Goal: Task Accomplishment & Management: Complete application form

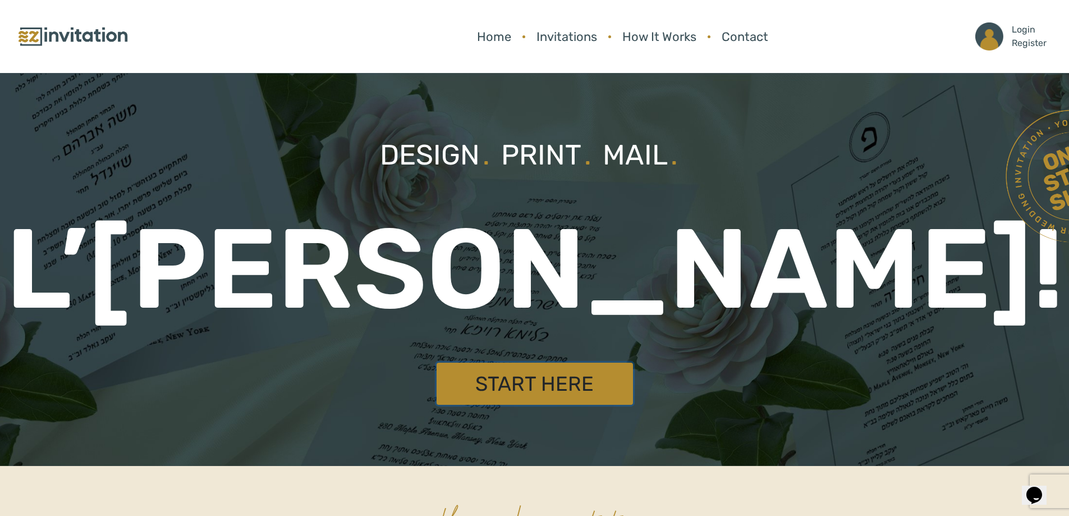
click at [557, 383] on link "Start Here" at bounding box center [535, 383] width 196 height 42
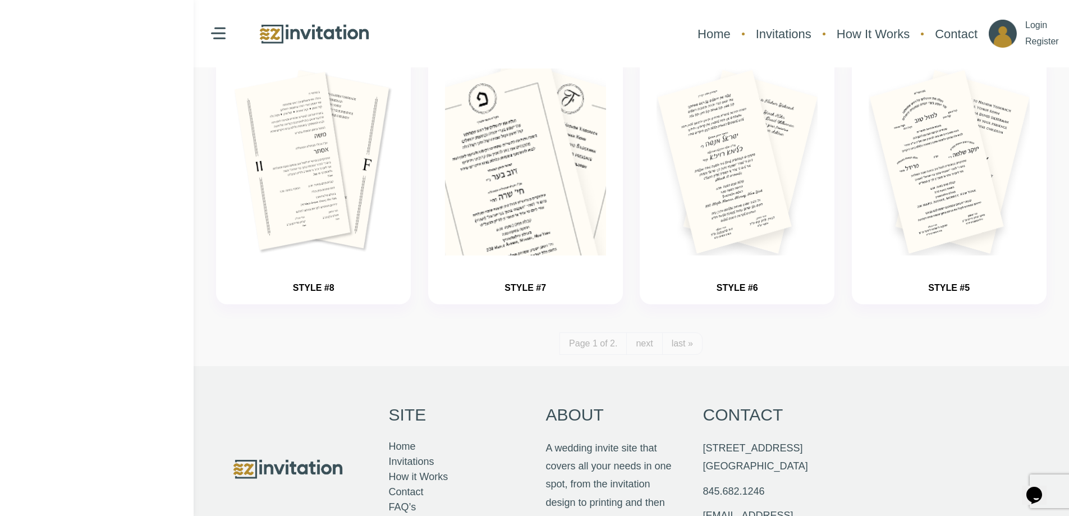
scroll to position [1234, 0]
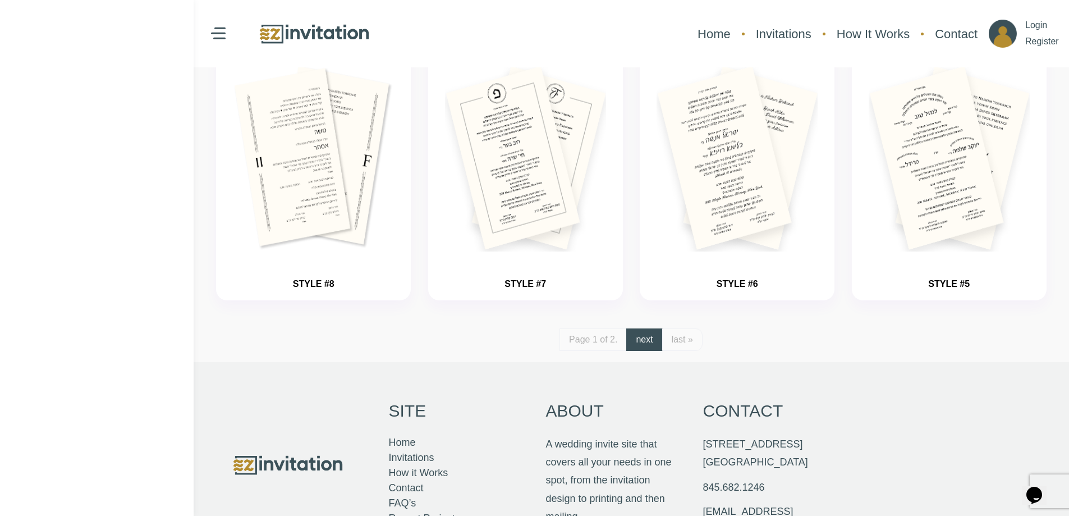
click at [651, 347] on link "next" at bounding box center [644, 339] width 36 height 22
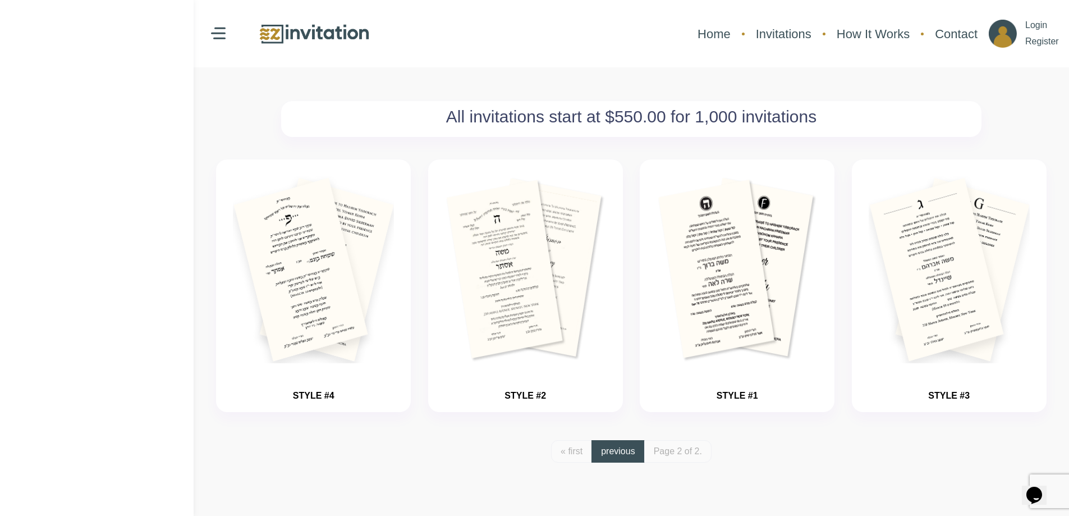
click at [604, 448] on link "previous" at bounding box center [617, 451] width 53 height 22
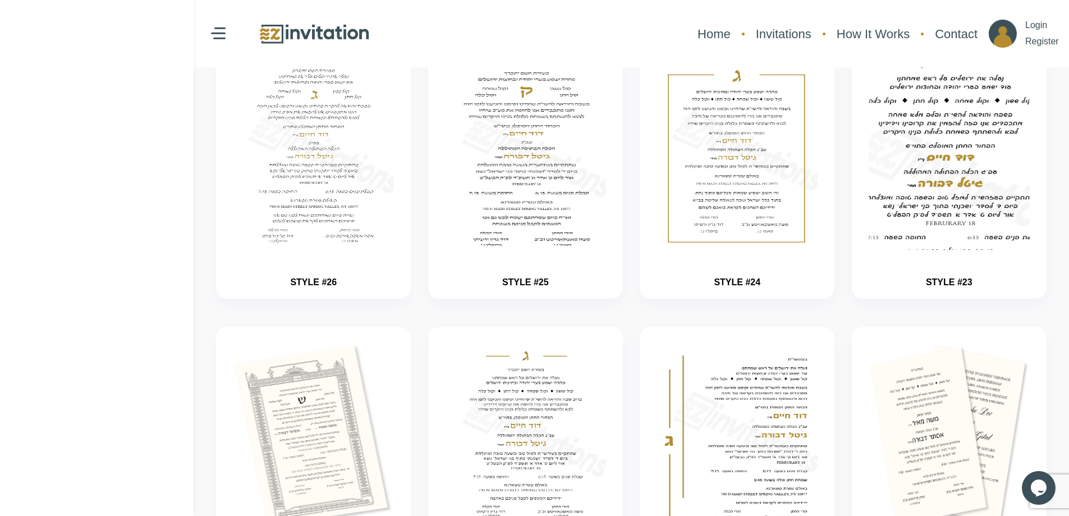
scroll to position [224, 0]
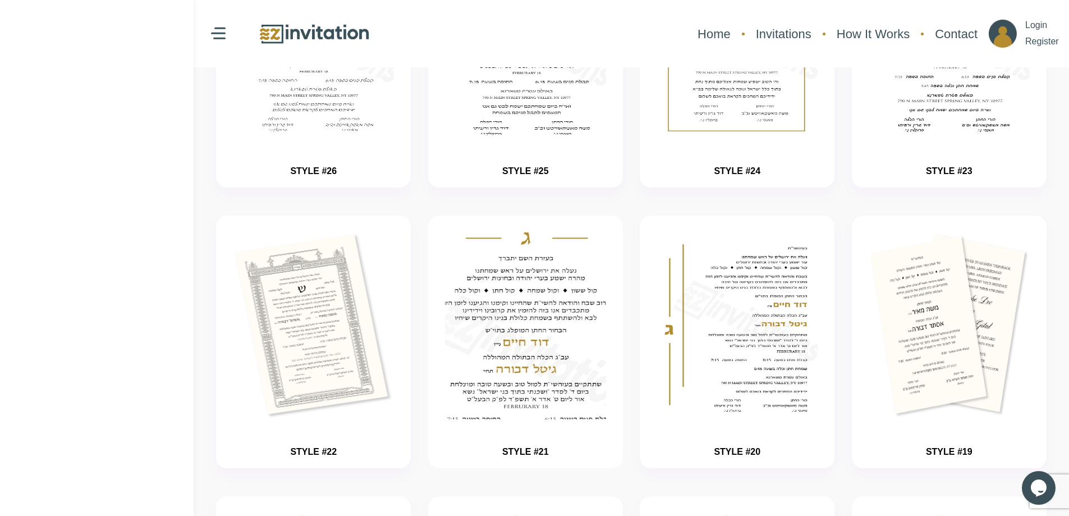
click at [546, 282] on img "button" at bounding box center [526, 359] width 242 height 281
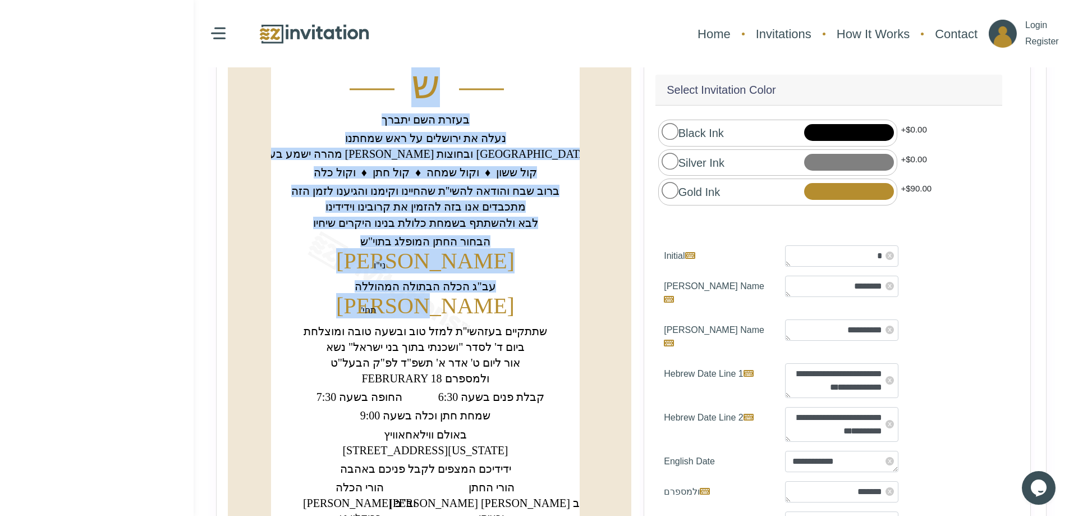
drag, startPoint x: 443, startPoint y: 232, endPoint x: 407, endPoint y: 296, distance: 74.1
click at [407, 296] on icon "‏ש‏ ‏בעזרת השם יתברך‏ ‏נעלה את ירושלים על ראש שמחתנו‏ ‏מהרה ישמע בערי יהודה ובח…" at bounding box center [425, 291] width 309 height 477
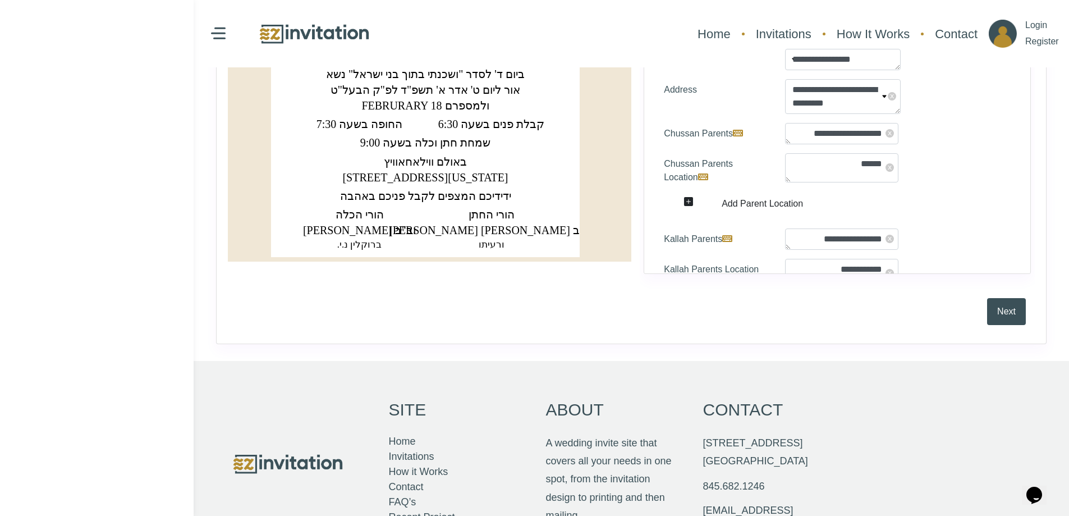
scroll to position [273, 0]
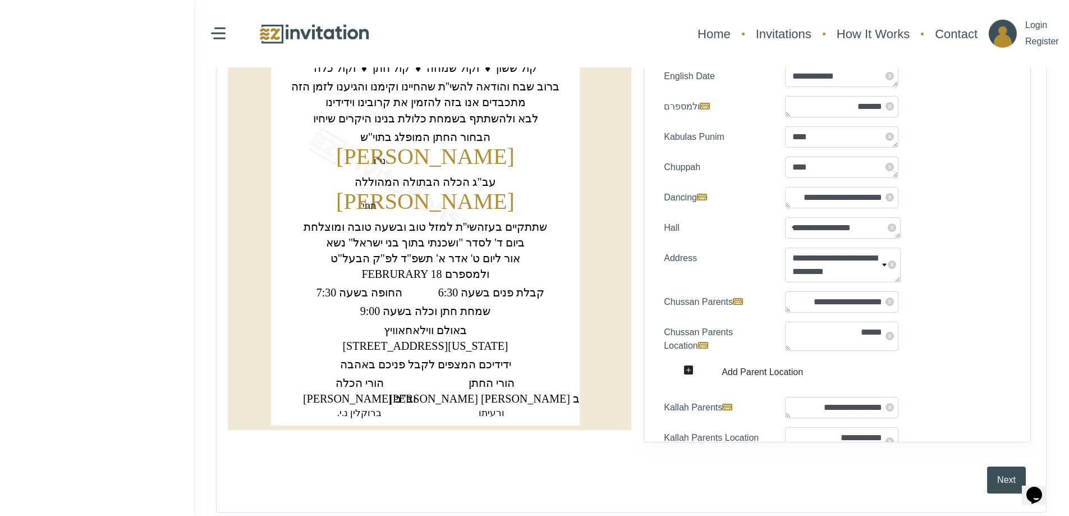
click at [426, 205] on text "‏[PERSON_NAME]‏" at bounding box center [425, 201] width 178 height 25
click at [670, 446] on icon at bounding box center [669, 450] width 10 height 9
click at [785, 427] on textarea "**********" at bounding box center [841, 441] width 113 height 29
click at [966, 397] on div "**********" at bounding box center [837, 407] width 364 height 21
click at [885, 403] on span "x" at bounding box center [889, 407] width 8 height 8
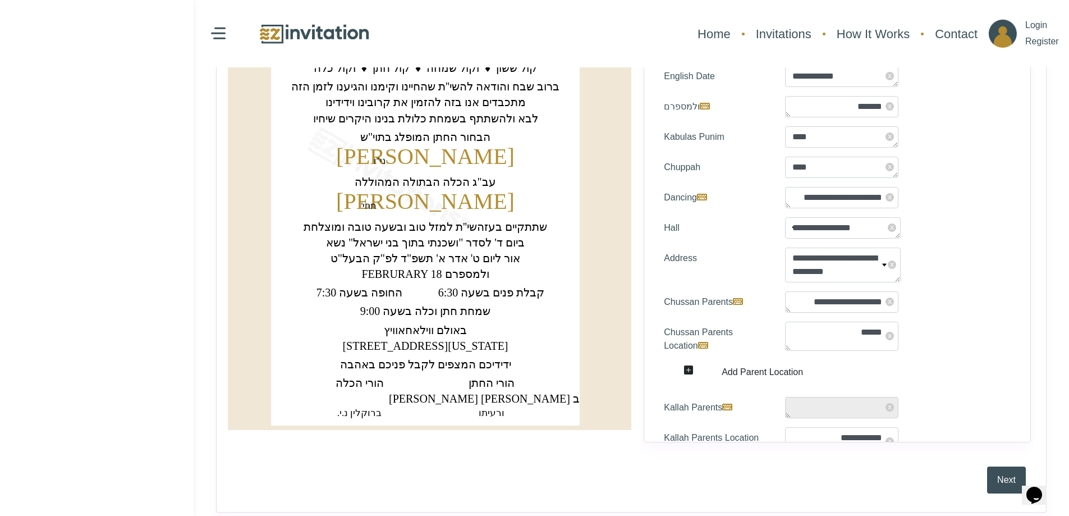
click at [963, 397] on div "**********" at bounding box center [837, 407] width 364 height 21
click at [793, 397] on textarea "**********" at bounding box center [841, 407] width 113 height 21
click at [790, 443] on div "א" at bounding box center [794, 454] width 26 height 22
click at [831, 443] on div "ט" at bounding box center [823, 454] width 26 height 22
click at [824, 443] on div "ט" at bounding box center [823, 454] width 26 height 22
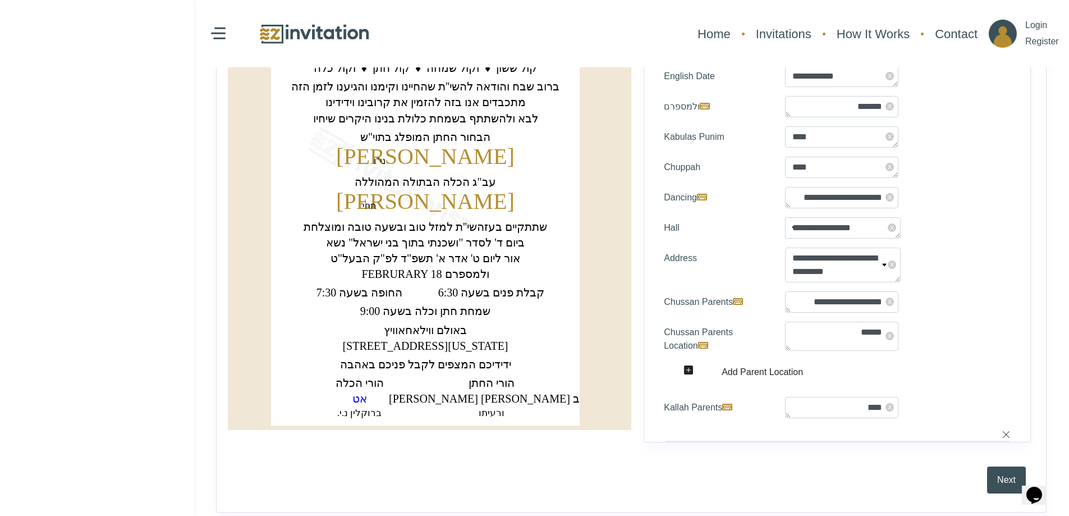
click at [824, 443] on div "ט" at bounding box center [823, 454] width 26 height 22
type textarea "*****"
click at [824, 443] on div "ט" at bounding box center [823, 454] width 26 height 22
click at [949, 322] on div "Chussan Parents Location ****** x" at bounding box center [837, 339] width 364 height 35
click at [674, 427] on label "Kallah Parents Location" at bounding box center [715, 444] width 121 height 35
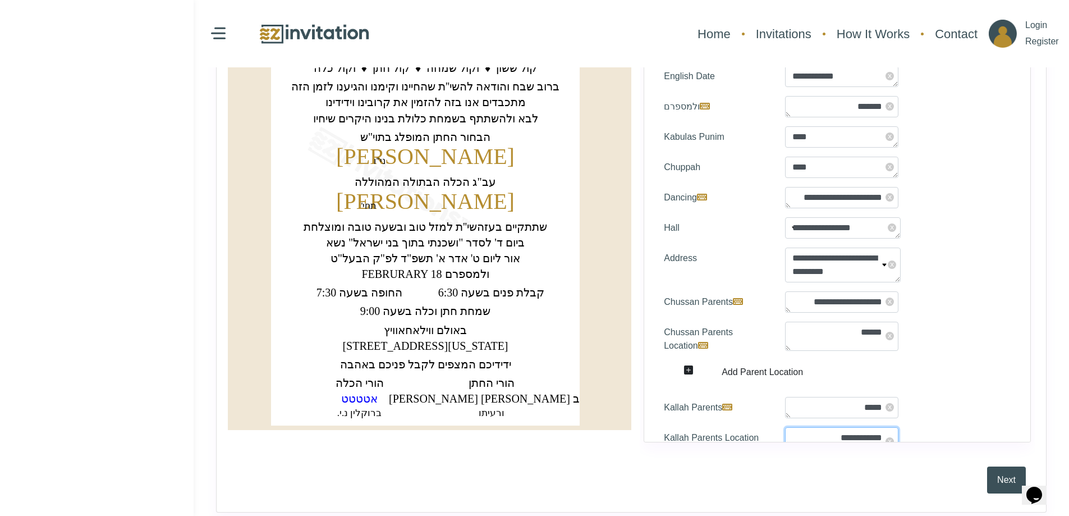
click at [785, 427] on textarea "**********" at bounding box center [841, 441] width 113 height 29
click at [989, 329] on div "Select Invitation Color * x x x x" at bounding box center [837, 193] width 387 height 498
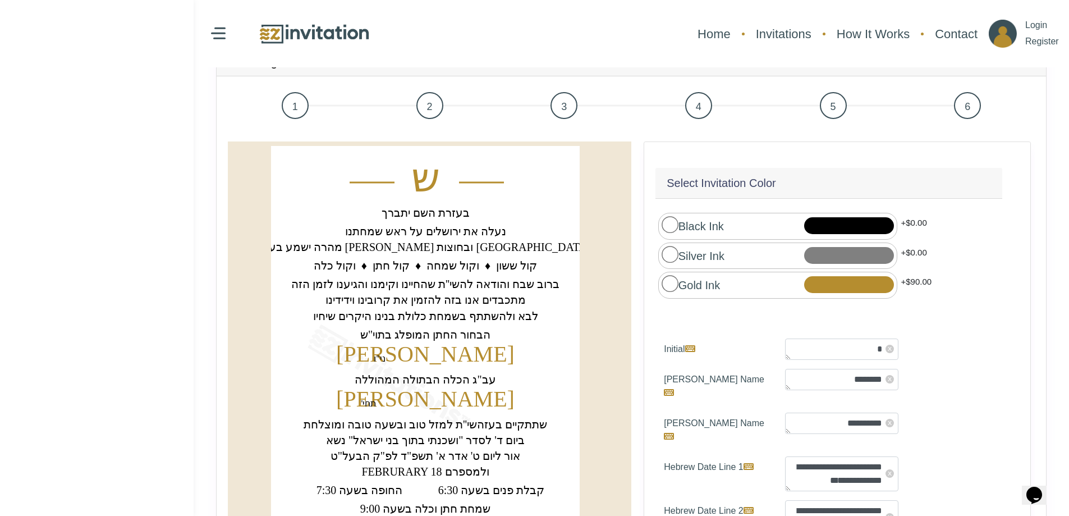
scroll to position [48, 0]
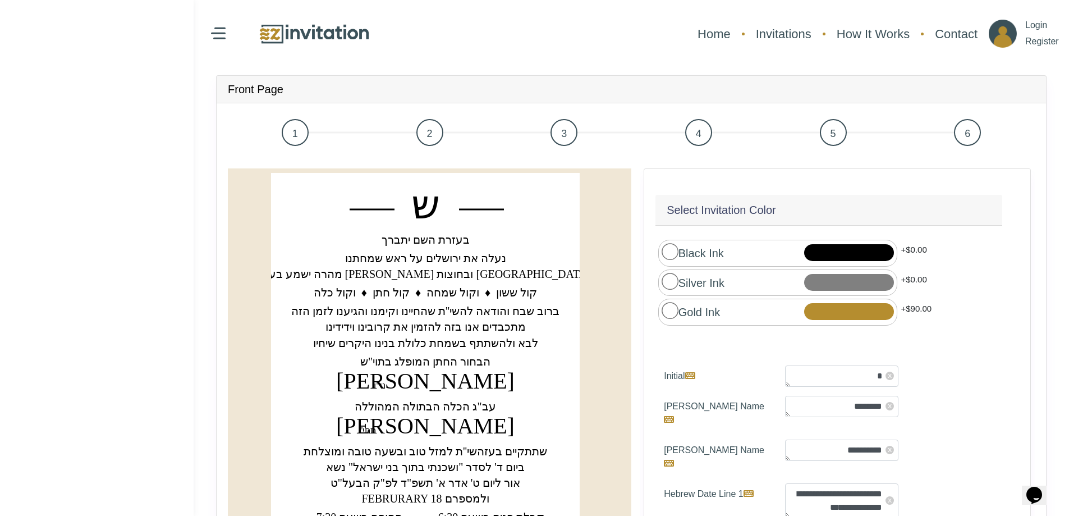
click at [674, 310] on label "Gold Ink" at bounding box center [691, 311] width 58 height 19
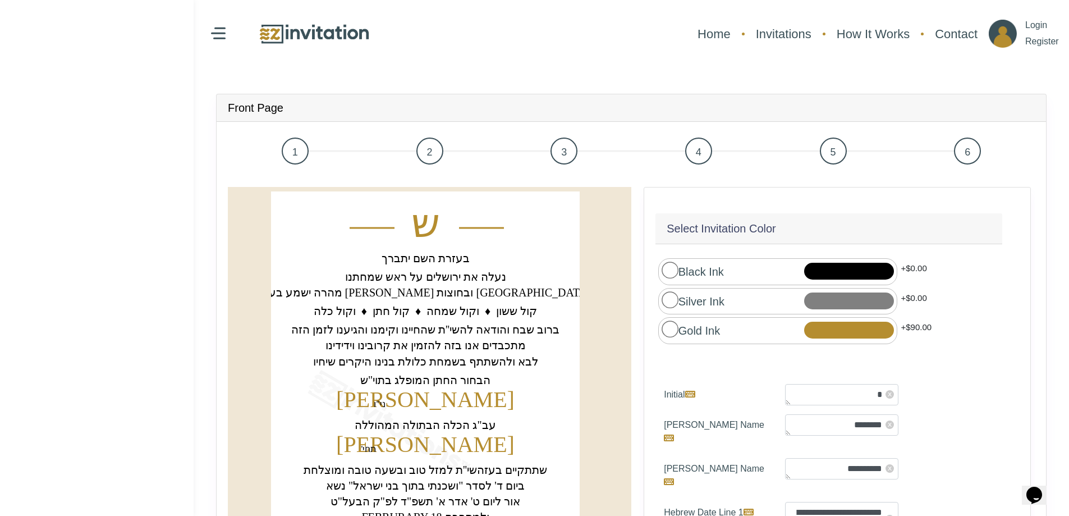
scroll to position [0, 0]
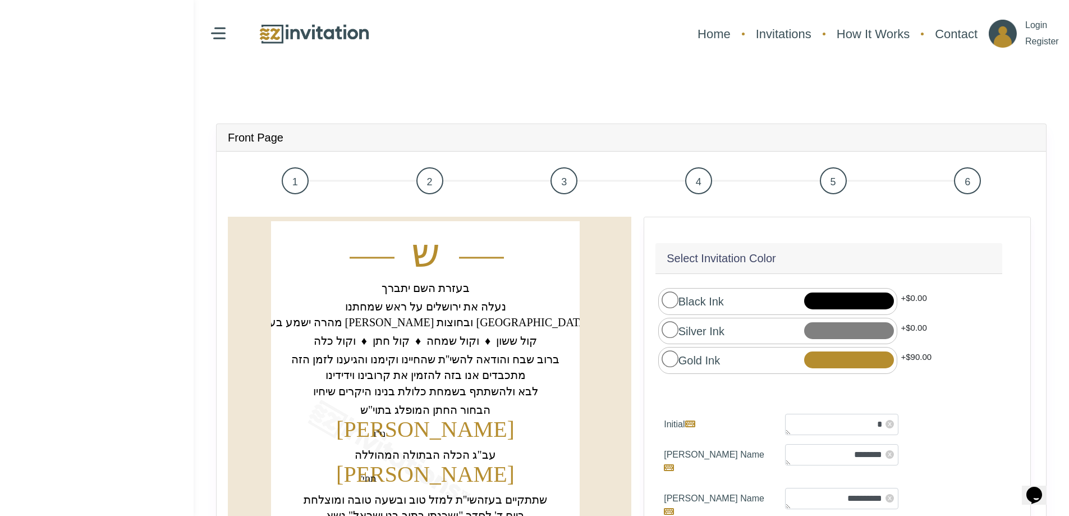
click at [425, 182] on span "2" at bounding box center [429, 180] width 27 height 27
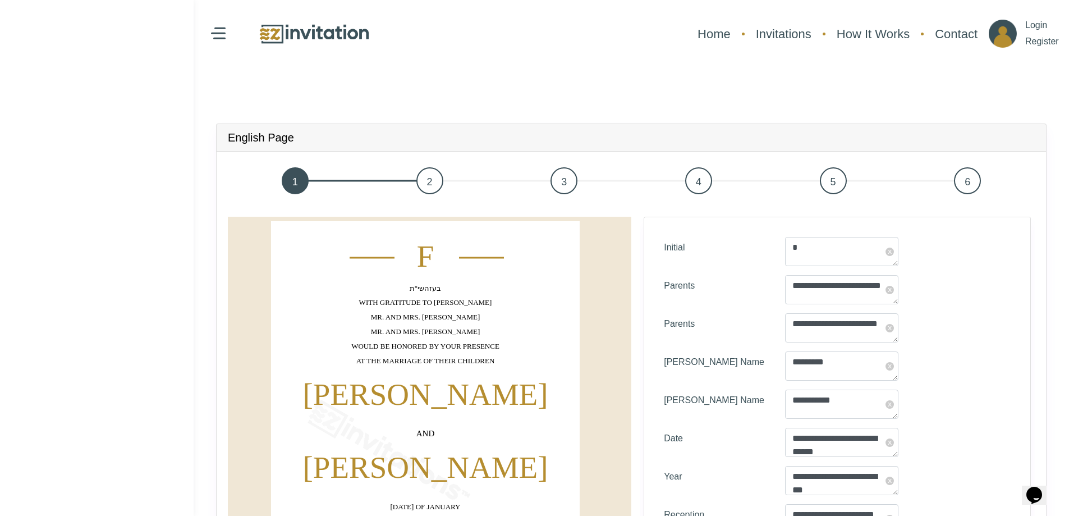
click at [575, 185] on span "3" at bounding box center [563, 180] width 27 height 27
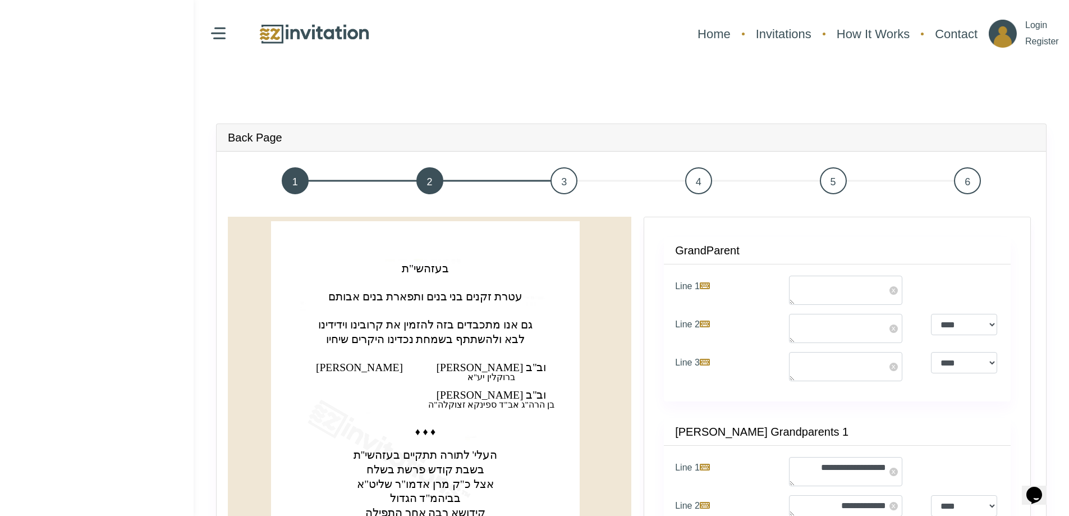
click at [703, 180] on span "4" at bounding box center [698, 180] width 27 height 27
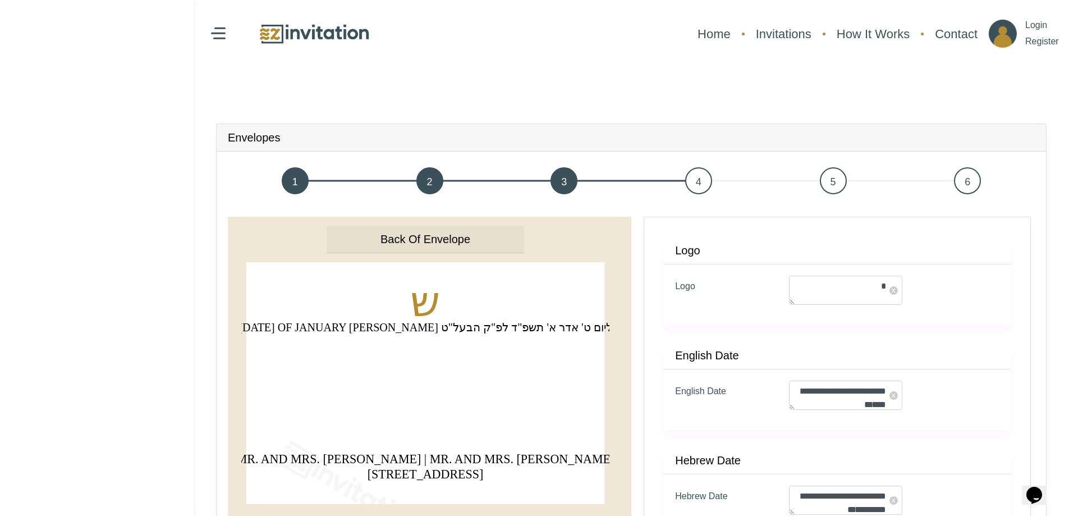
click at [829, 185] on span "5" at bounding box center [833, 180] width 27 height 27
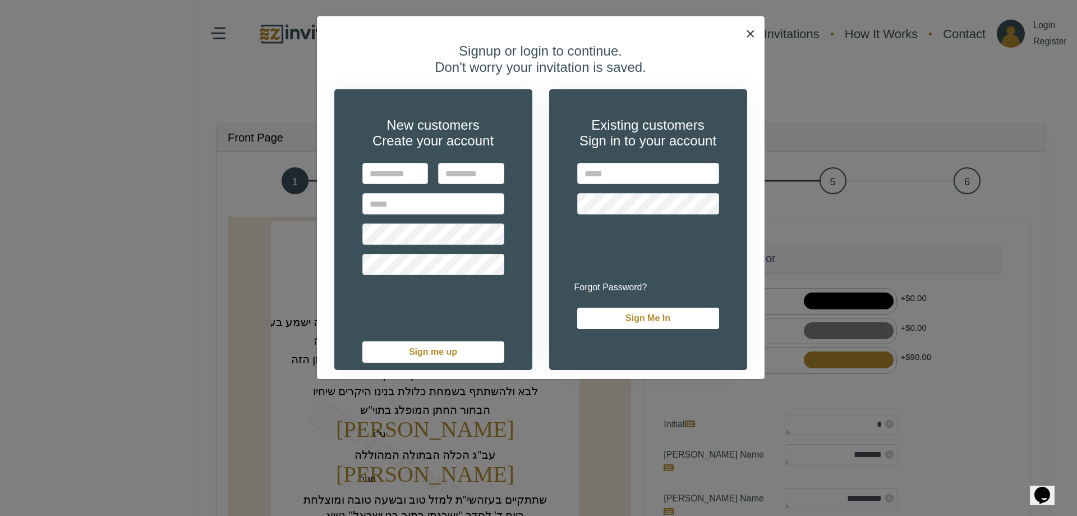
click at [752, 32] on span "×" at bounding box center [751, 33] width 10 height 19
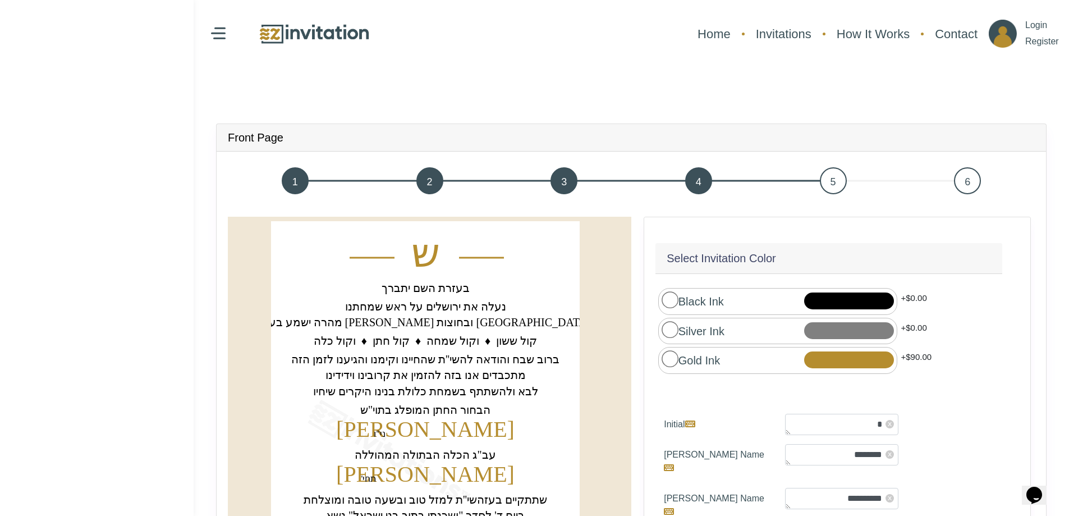
click at [968, 182] on span "6" at bounding box center [967, 180] width 27 height 27
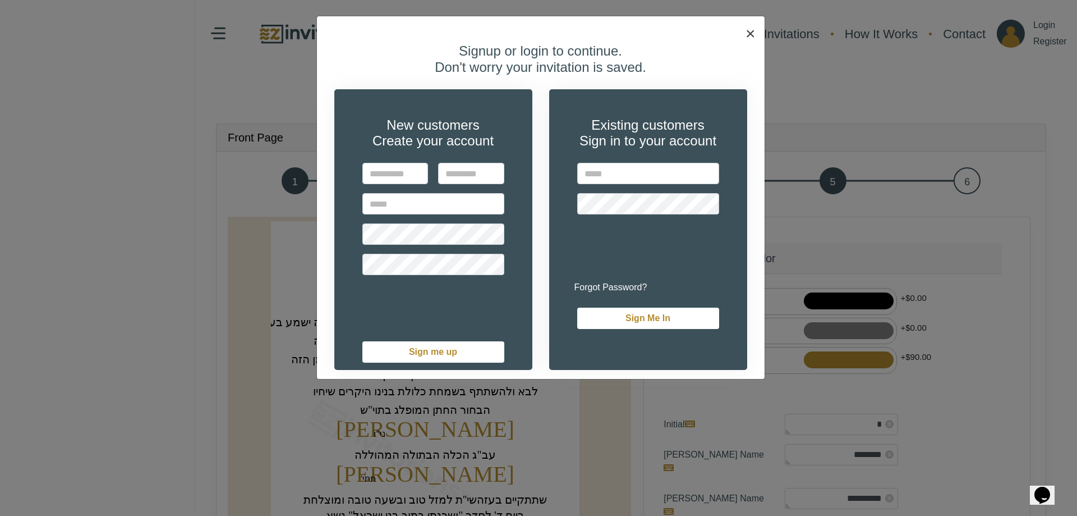
click at [756, 31] on button "×" at bounding box center [751, 33] width 28 height 35
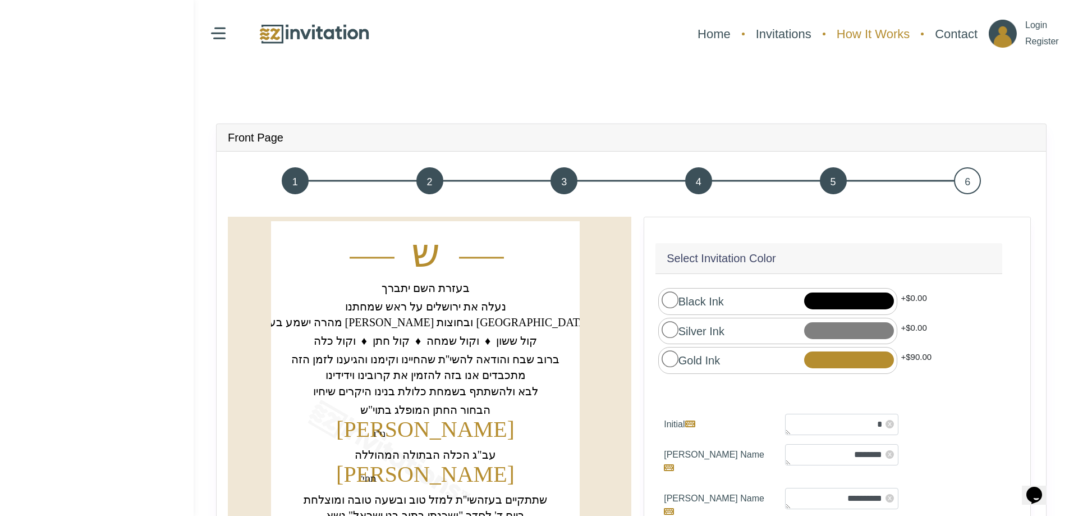
click at [881, 34] on link "How It Works" at bounding box center [873, 34] width 84 height 30
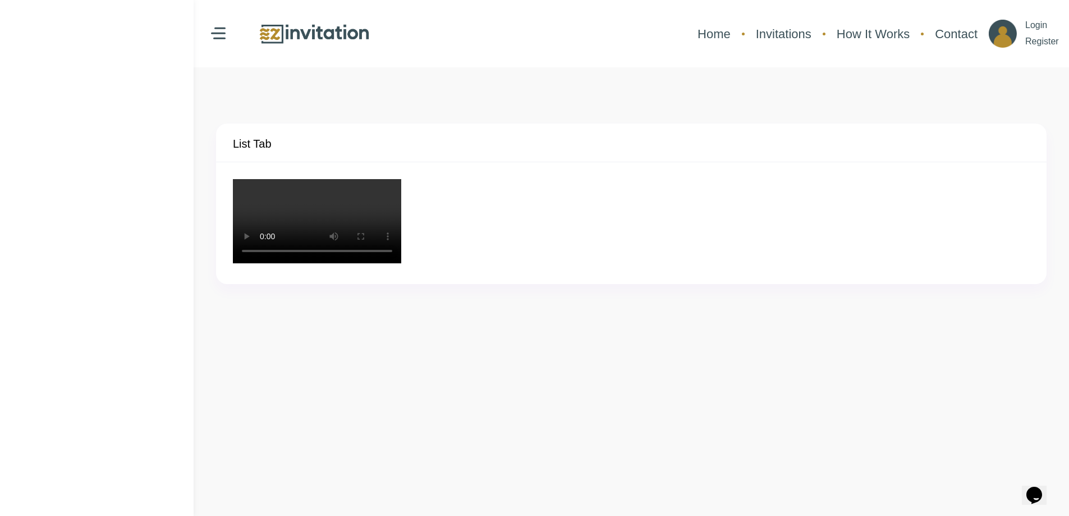
click at [290, 216] on video "Your browser does not support the video tag." at bounding box center [317, 221] width 168 height 84
click at [698, 31] on link "Home" at bounding box center [714, 34] width 44 height 30
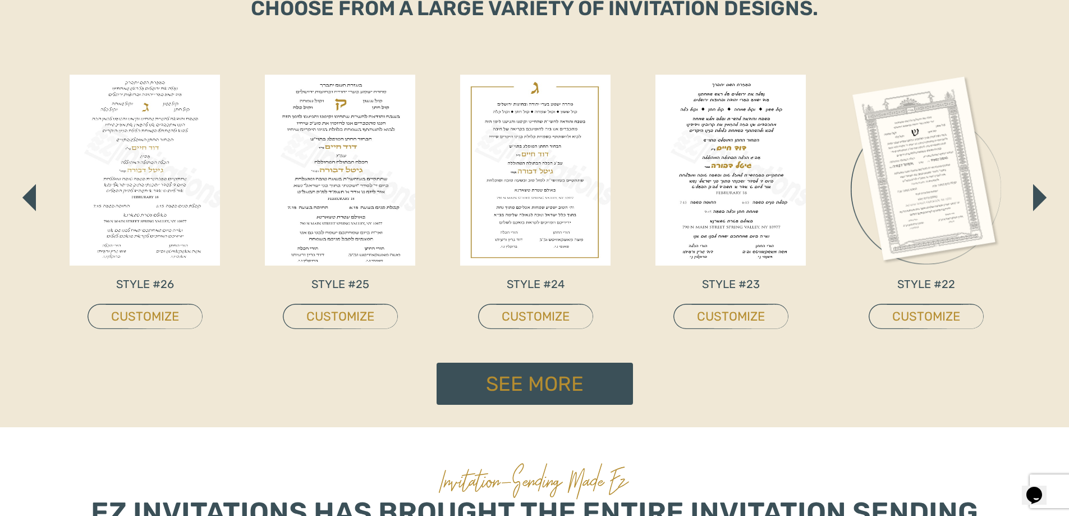
scroll to position [561, 0]
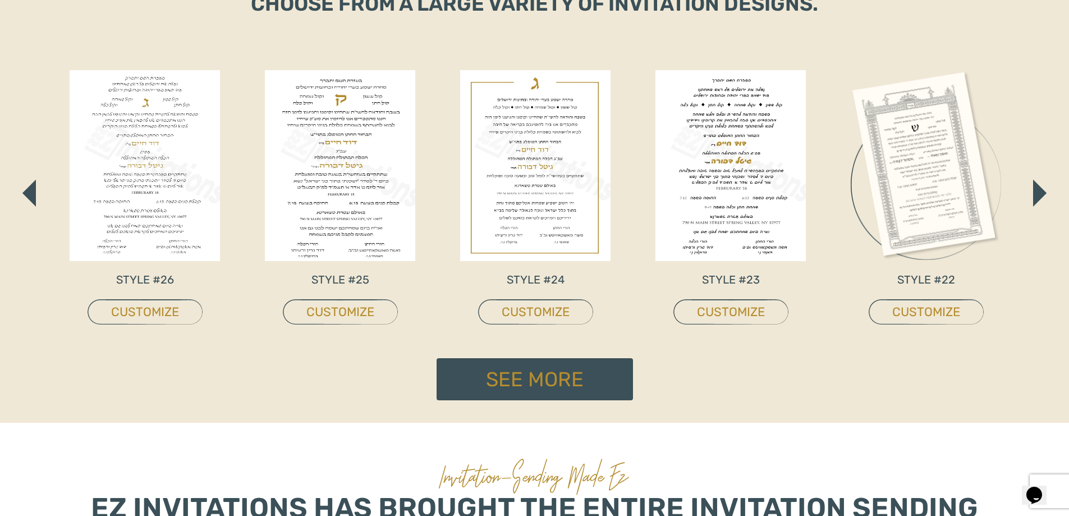
click at [935, 164] on img at bounding box center [926, 165] width 150 height 191
click at [938, 316] on link "CUSTOMIZE" at bounding box center [926, 311] width 115 height 25
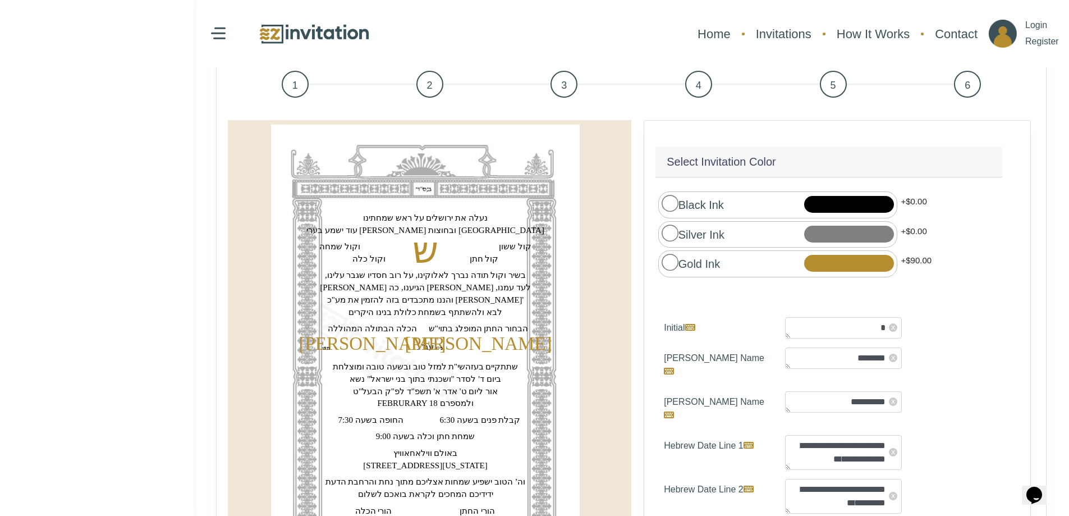
scroll to position [48, 0]
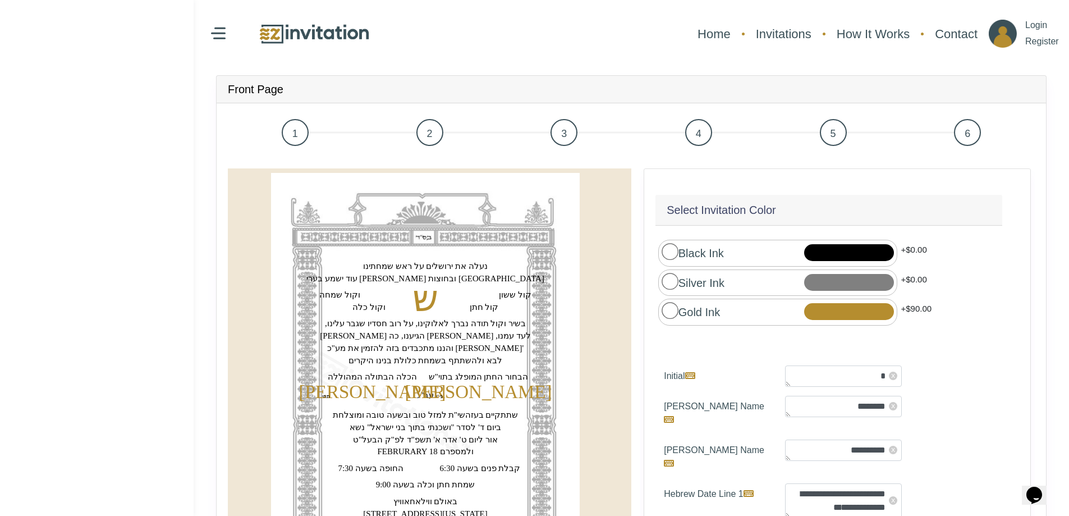
click at [545, 237] on image at bounding box center [425, 411] width 309 height 477
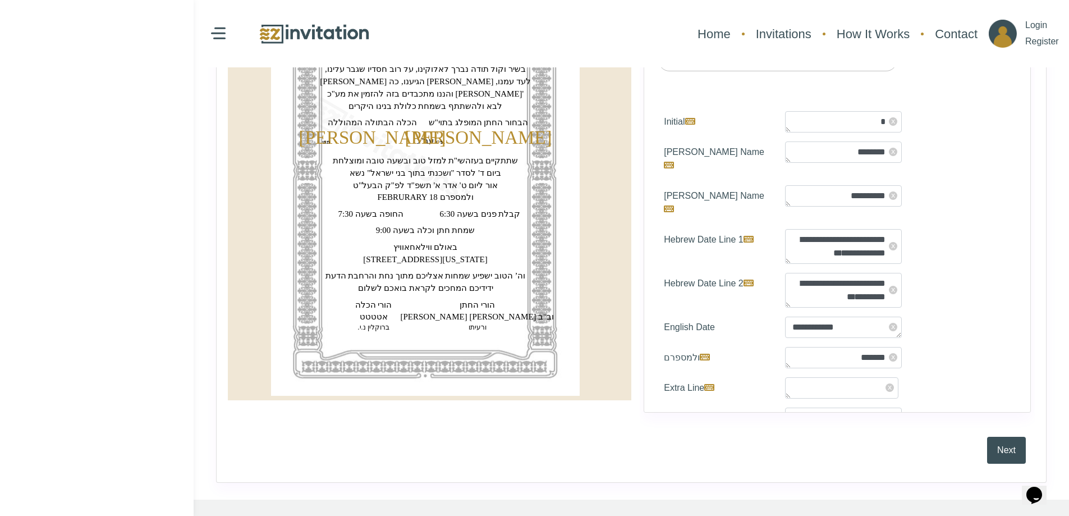
scroll to position [329, 0]
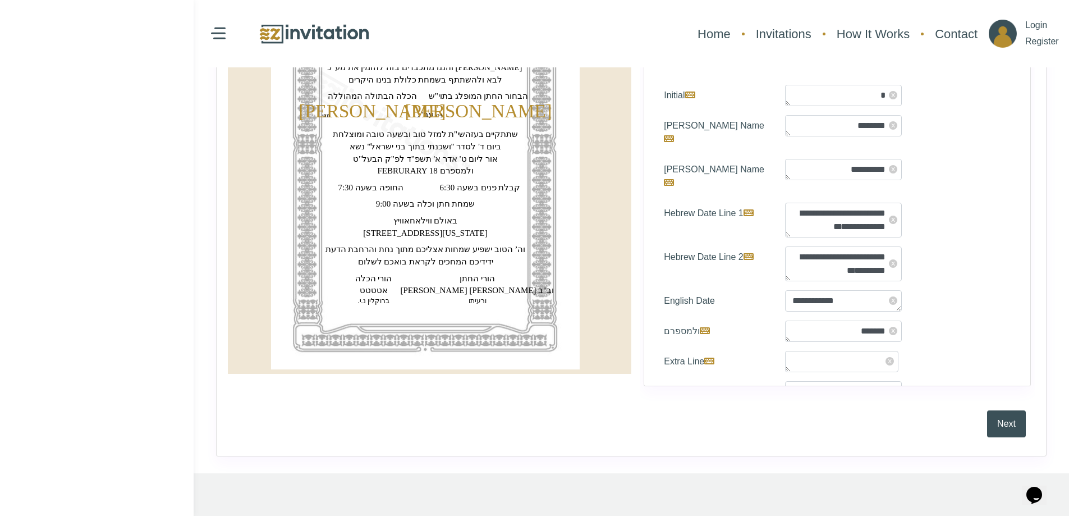
click at [985, 418] on div "Prev Next" at bounding box center [631, 424] width 807 height 42
click at [1001, 425] on button "Next" at bounding box center [1006, 423] width 39 height 27
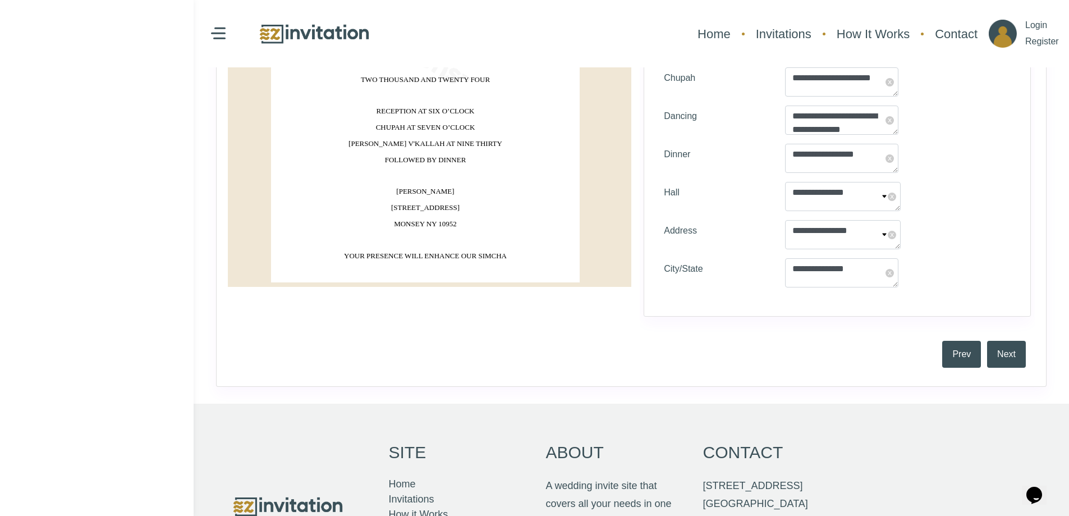
scroll to position [449, 0]
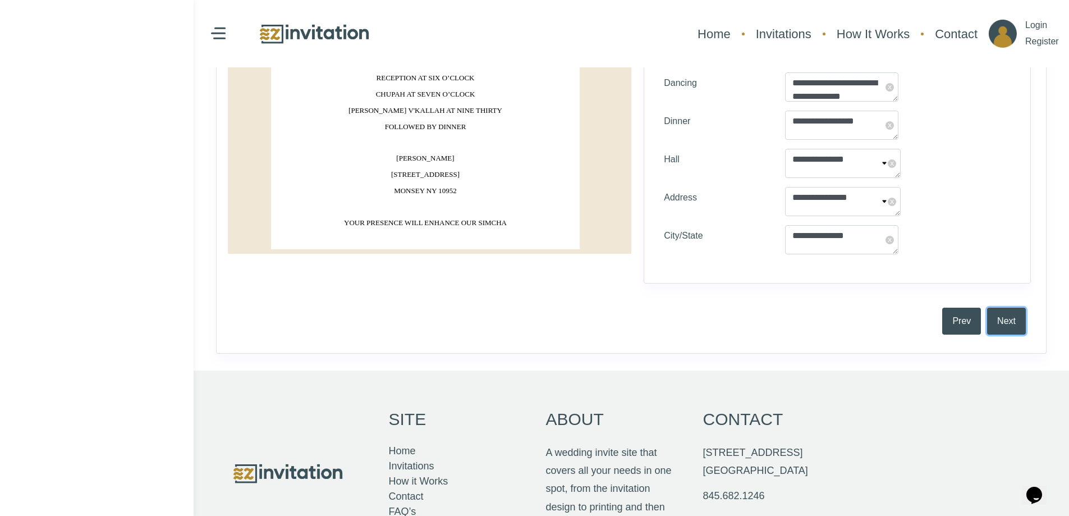
click at [1000, 321] on button "Next" at bounding box center [1006, 320] width 39 height 27
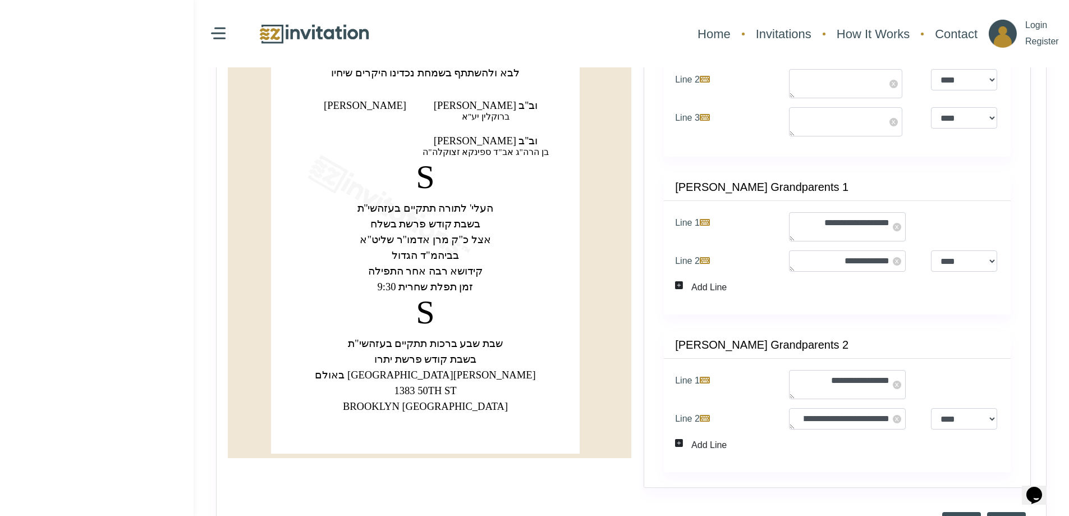
scroll to position [281, 0]
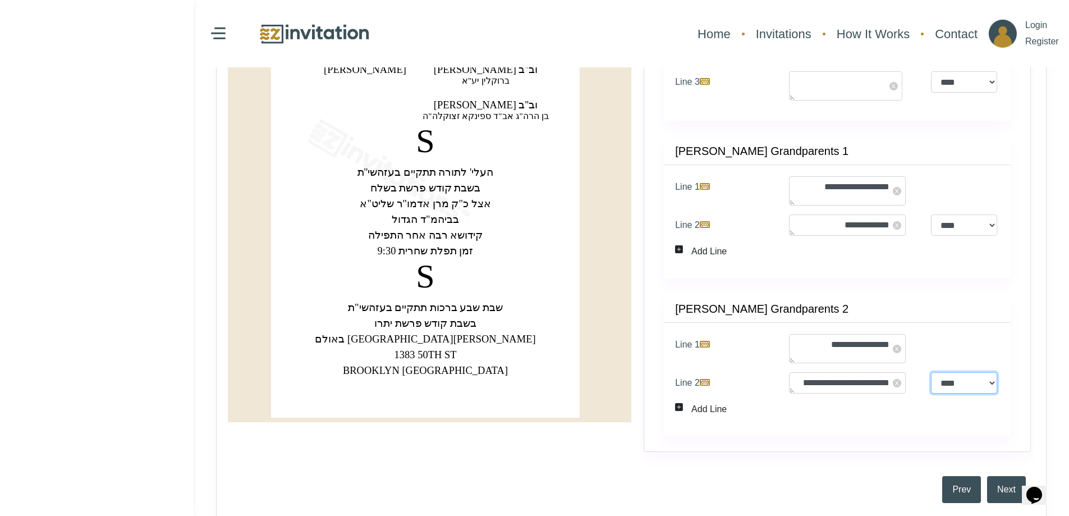
click at [986, 382] on select "**** ****" at bounding box center [964, 382] width 66 height 21
click at [931, 372] on select "**** ****" at bounding box center [964, 382] width 66 height 21
click at [962, 385] on select "**** ****" at bounding box center [964, 382] width 66 height 21
select select "*"
click at [931, 372] on select "**** ****" at bounding box center [964, 382] width 66 height 21
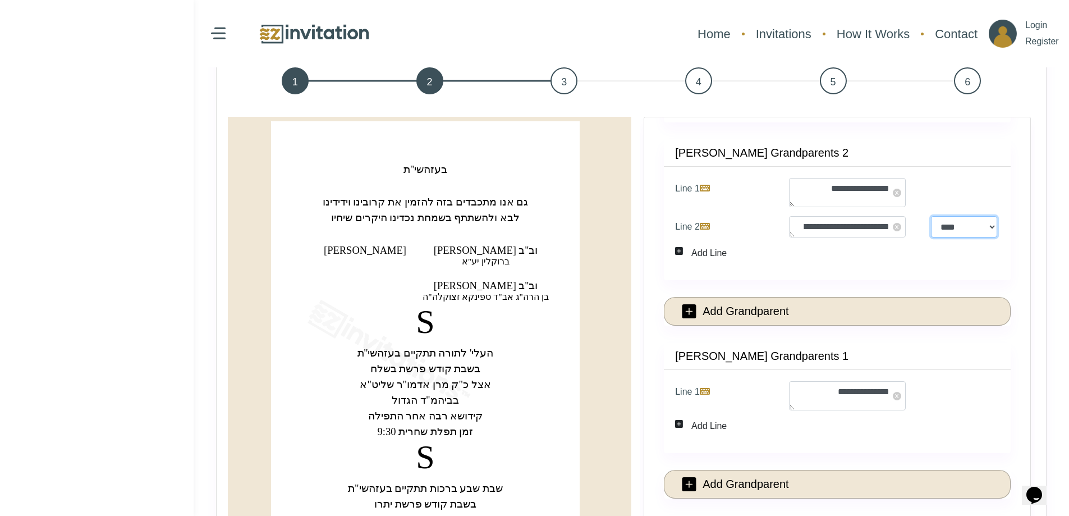
scroll to position [0, 0]
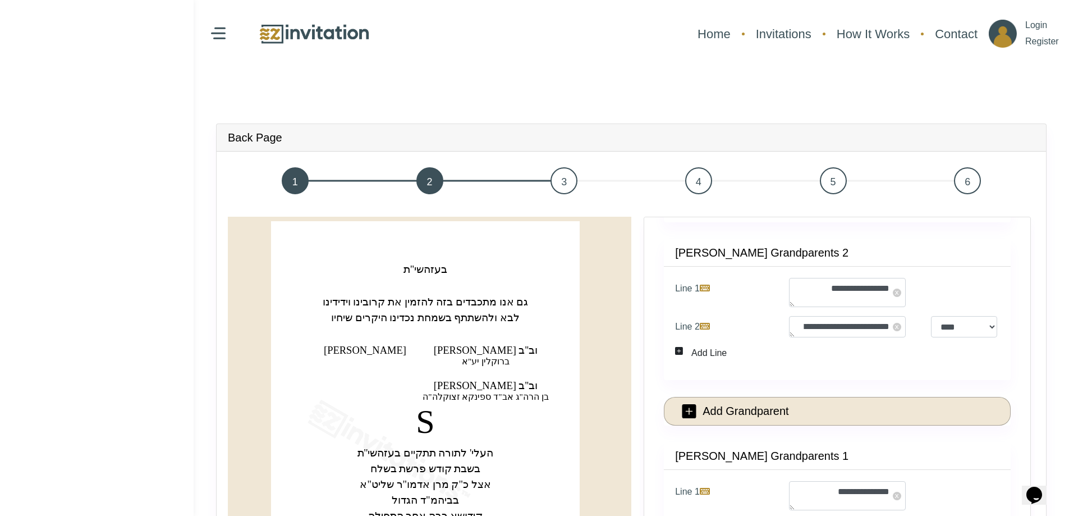
click at [300, 183] on span "1" at bounding box center [295, 180] width 27 height 27
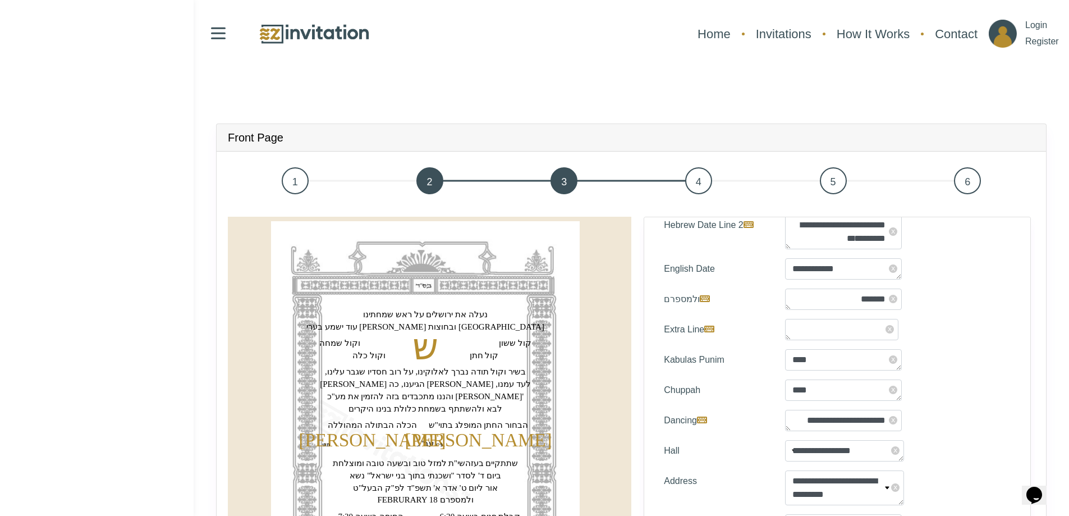
click at [215, 34] on div at bounding box center [218, 33] width 15 height 19
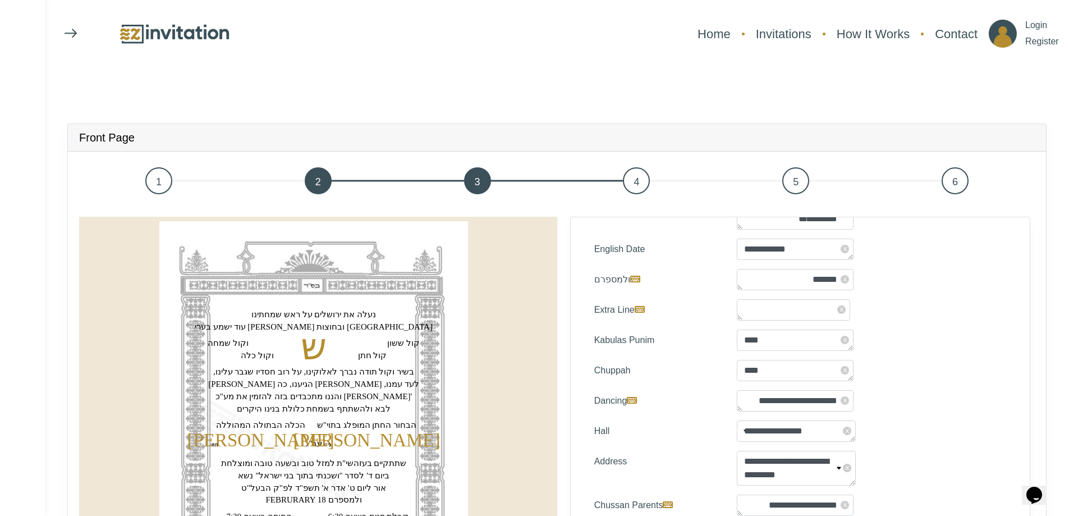
click at [131, 35] on img at bounding box center [174, 34] width 112 height 24
